Goal: Information Seeking & Learning: Check status

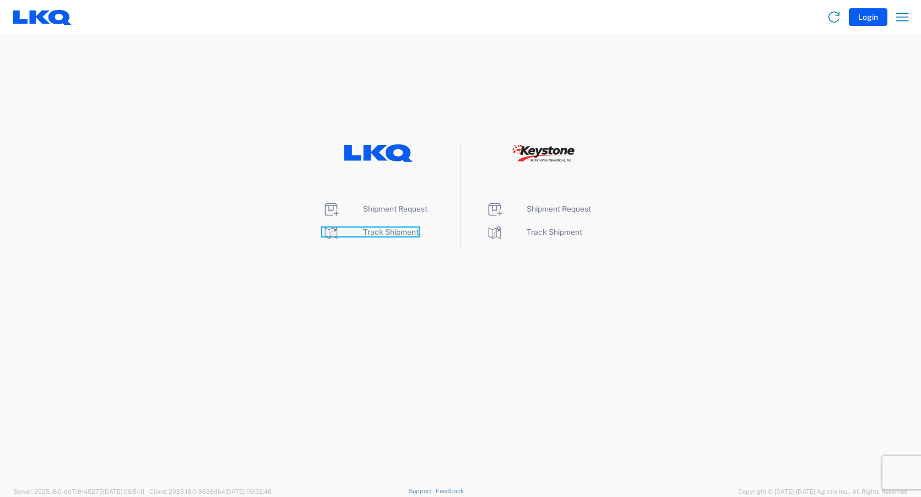
click at [383, 231] on span "Track Shipment" at bounding box center [391, 231] width 56 height 9
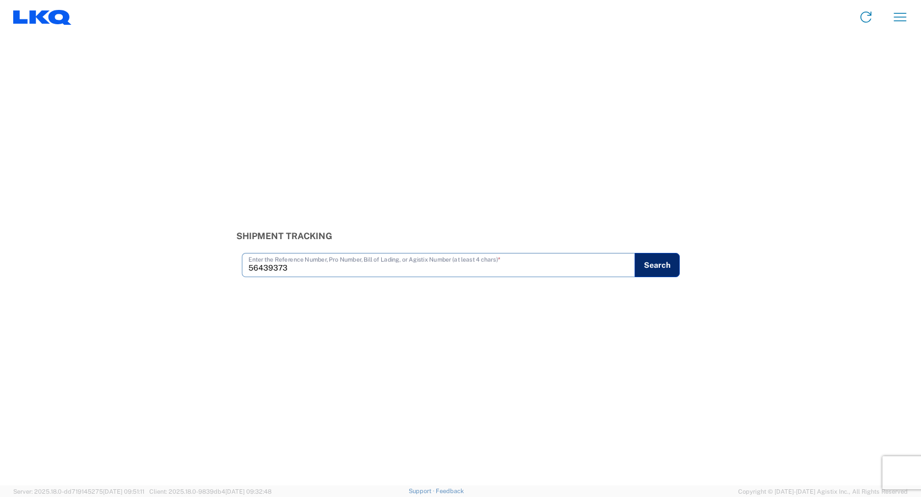
type input "56439373"
click at [655, 266] on button "Search" at bounding box center [656, 265] width 45 height 24
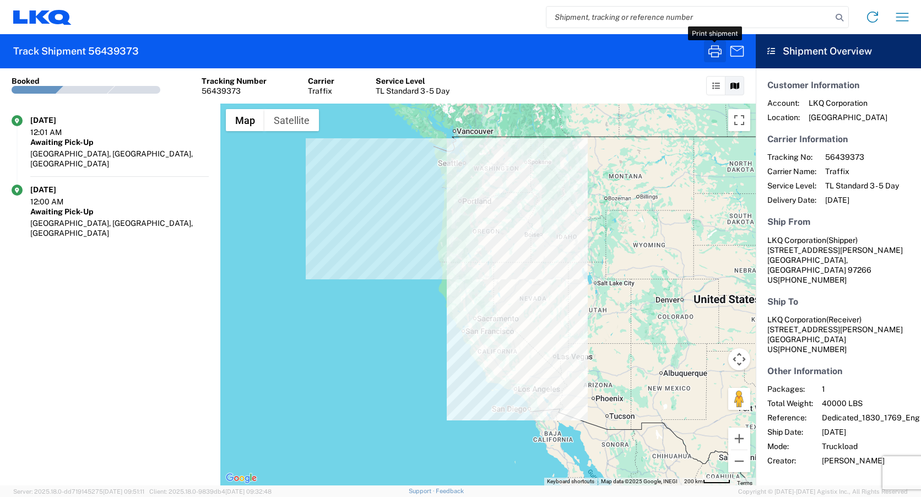
click at [716, 53] on icon "button" at bounding box center [715, 51] width 18 height 18
